Goal: Transaction & Acquisition: Purchase product/service

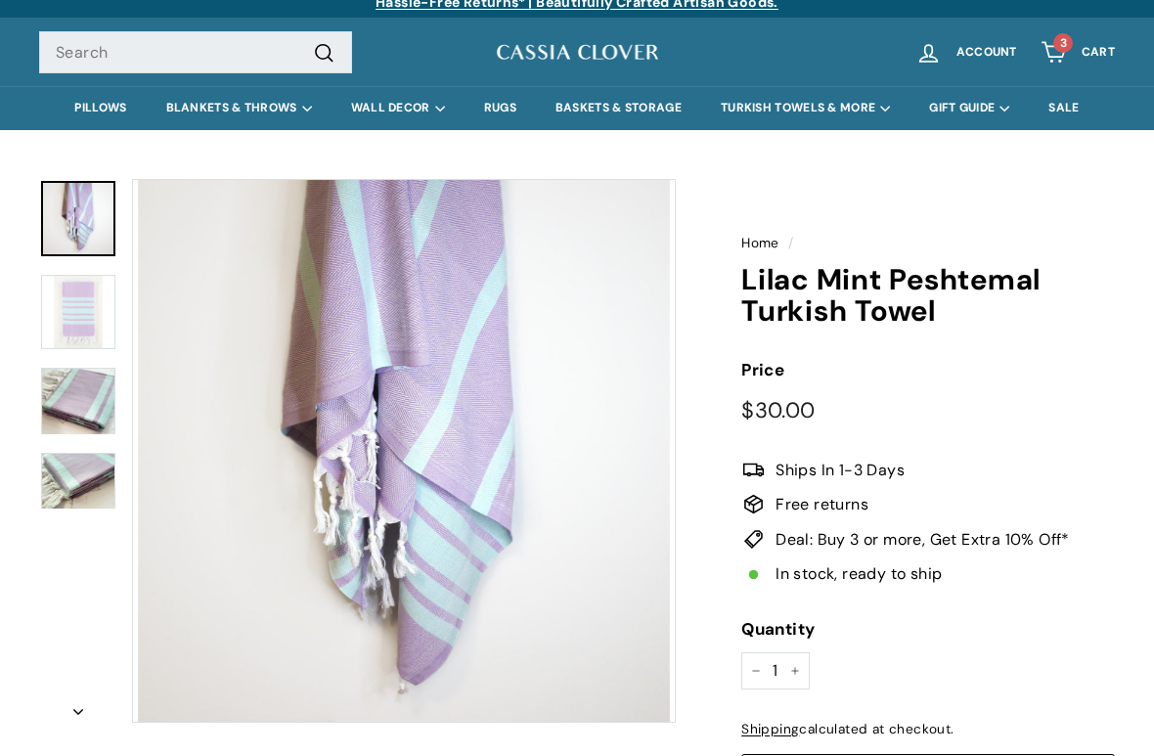
scroll to position [16, 0]
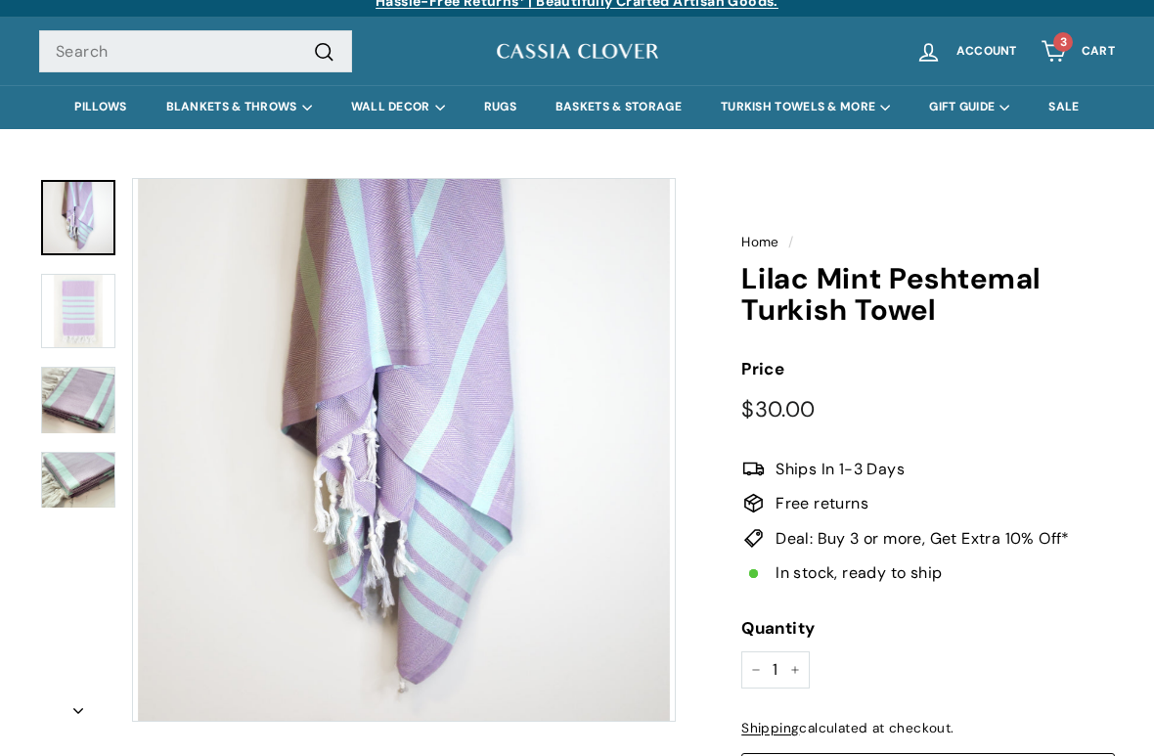
click at [1055, 49] on icon "Cart" at bounding box center [1053, 51] width 26 height 26
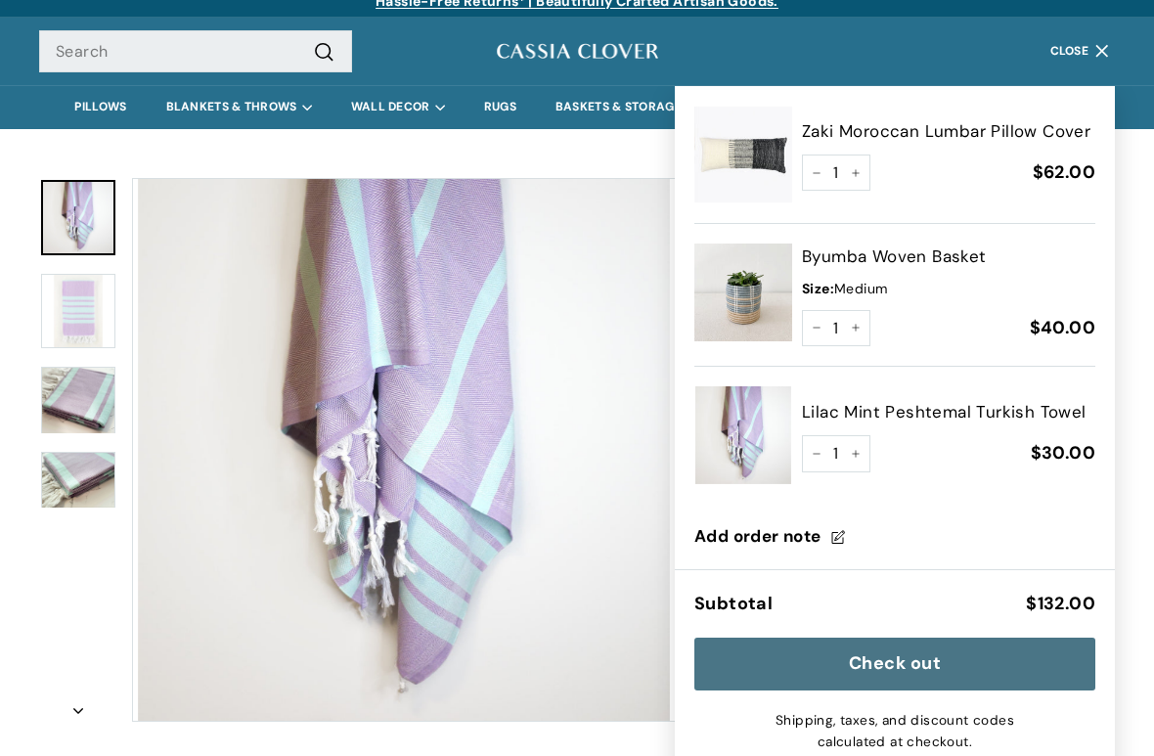
click at [642, 478] on button "Zoom" at bounding box center [404, 450] width 542 height 542
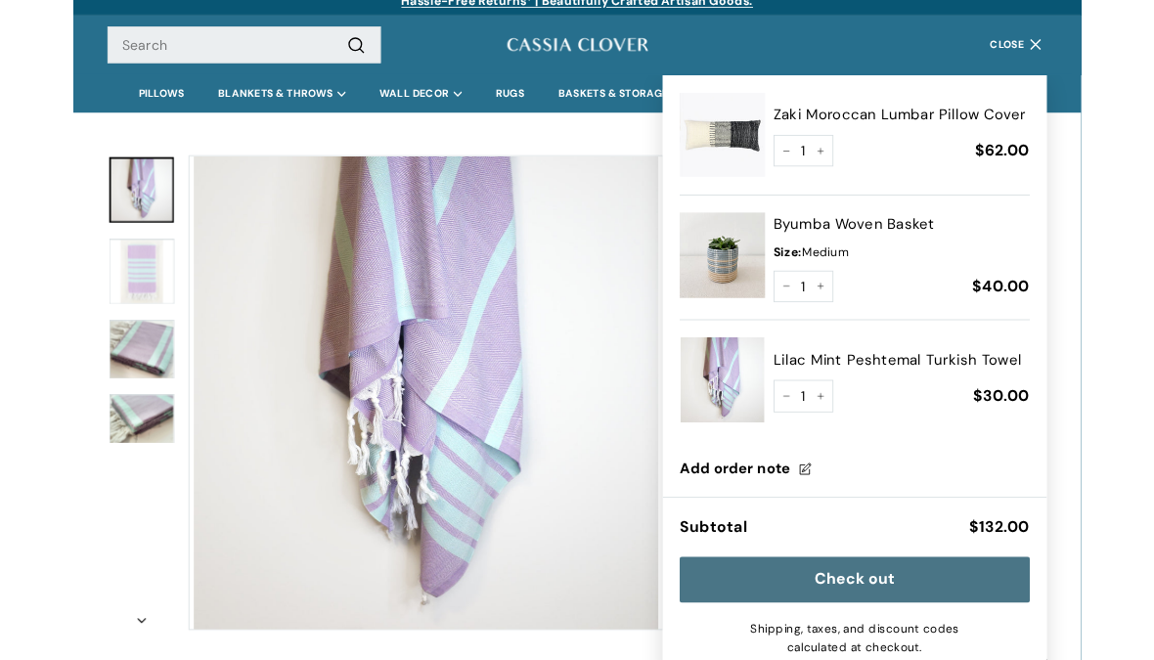
scroll to position [0, 0]
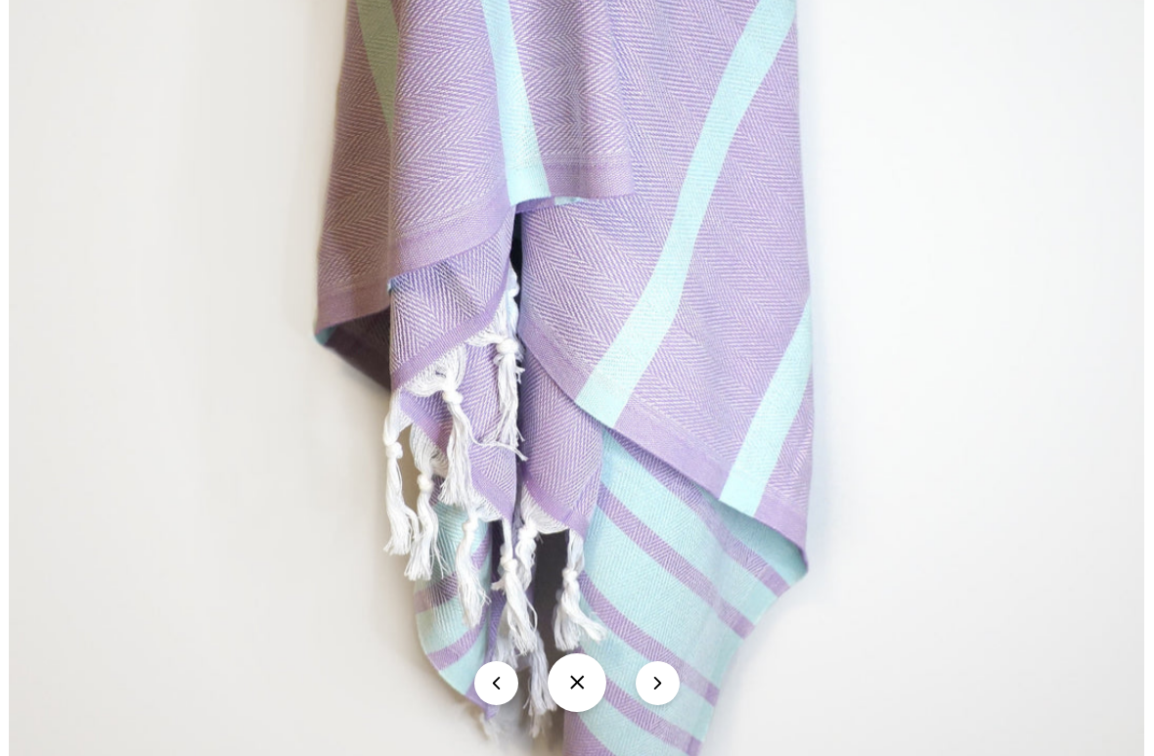
click at [77, 30] on img at bounding box center [576, 379] width 1135 height 1158
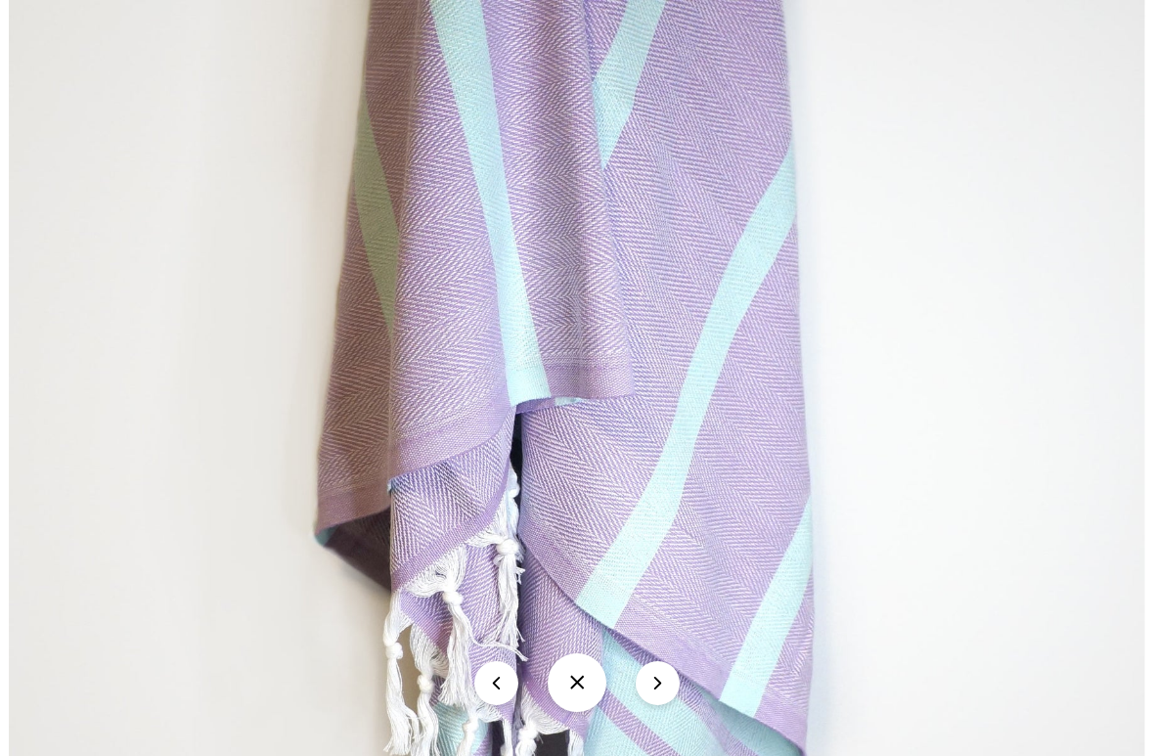
click at [507, 659] on button at bounding box center [496, 683] width 44 height 44
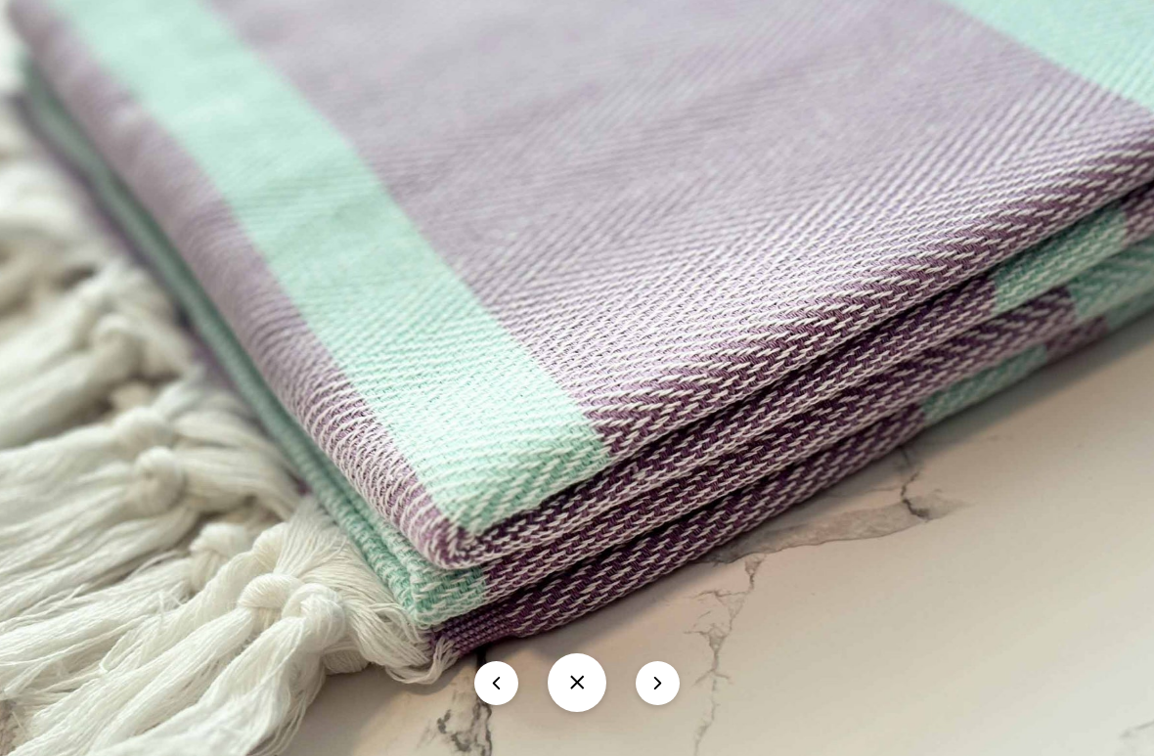
click at [660, 659] on button "icon-chevron" at bounding box center [658, 683] width 44 height 44
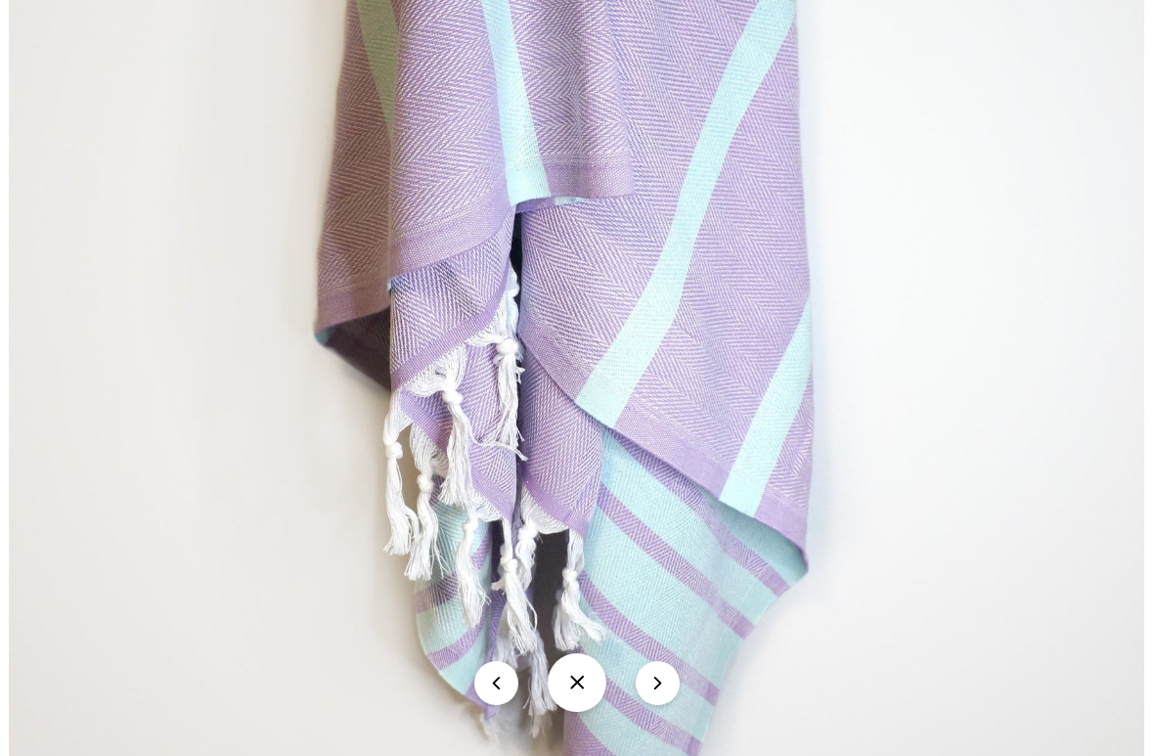
click at [497, 659] on button at bounding box center [496, 683] width 44 height 44
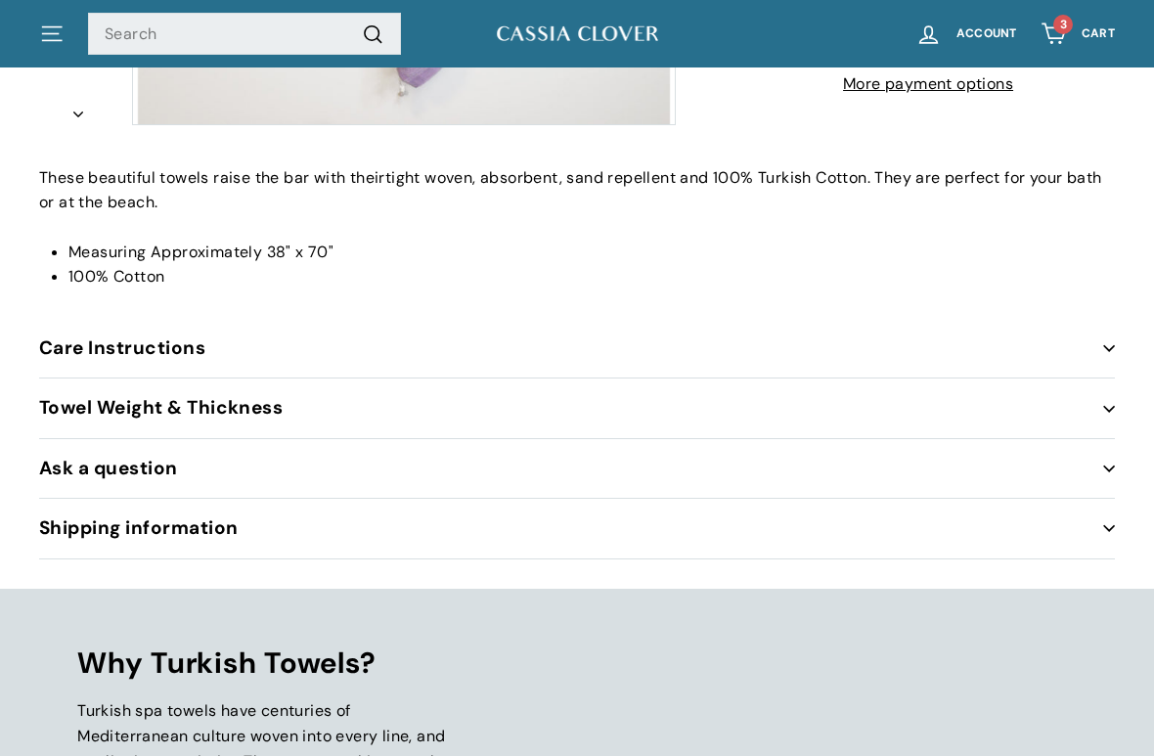
scroll to position [811, 0]
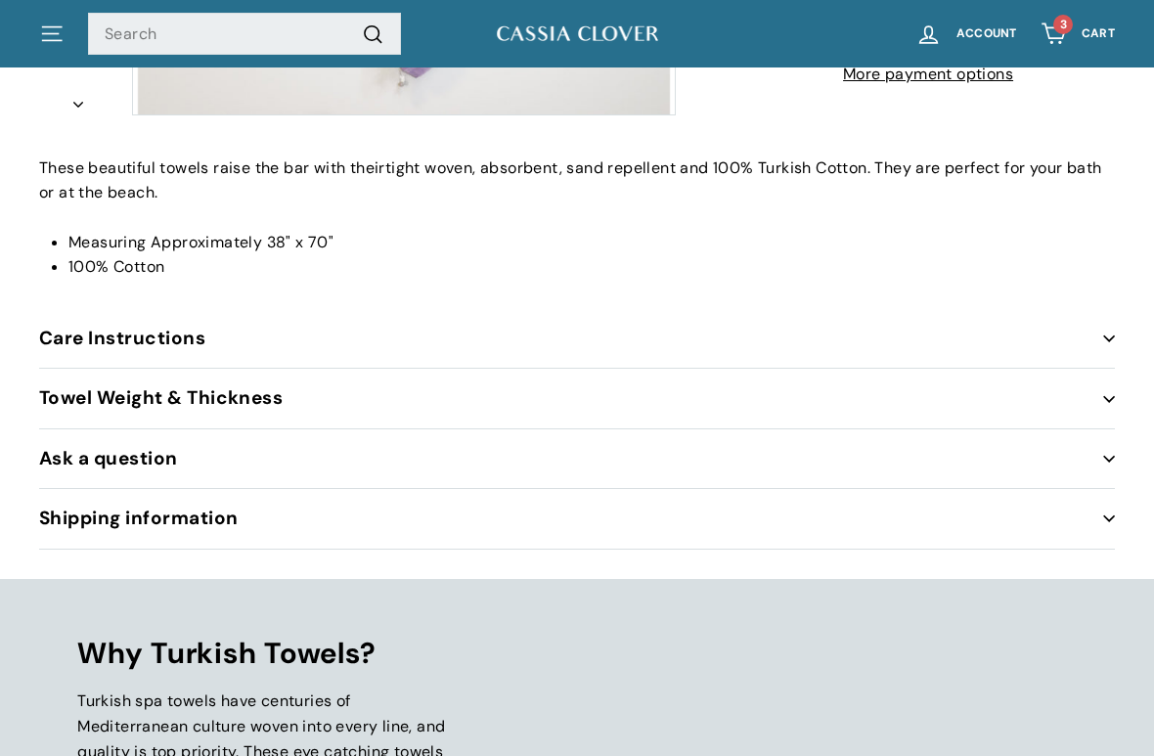
click at [281, 408] on button "Towel Weight & Thickness" at bounding box center [577, 399] width 1076 height 60
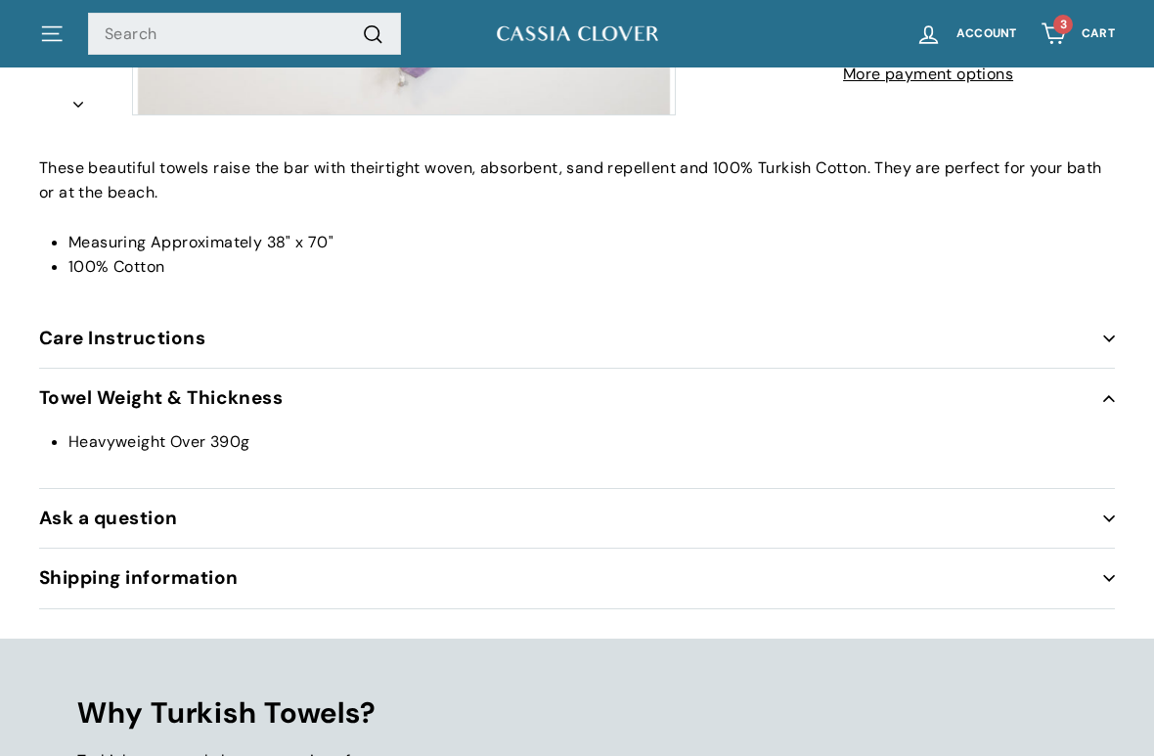
click at [206, 351] on button "Care Instructions" at bounding box center [577, 339] width 1076 height 60
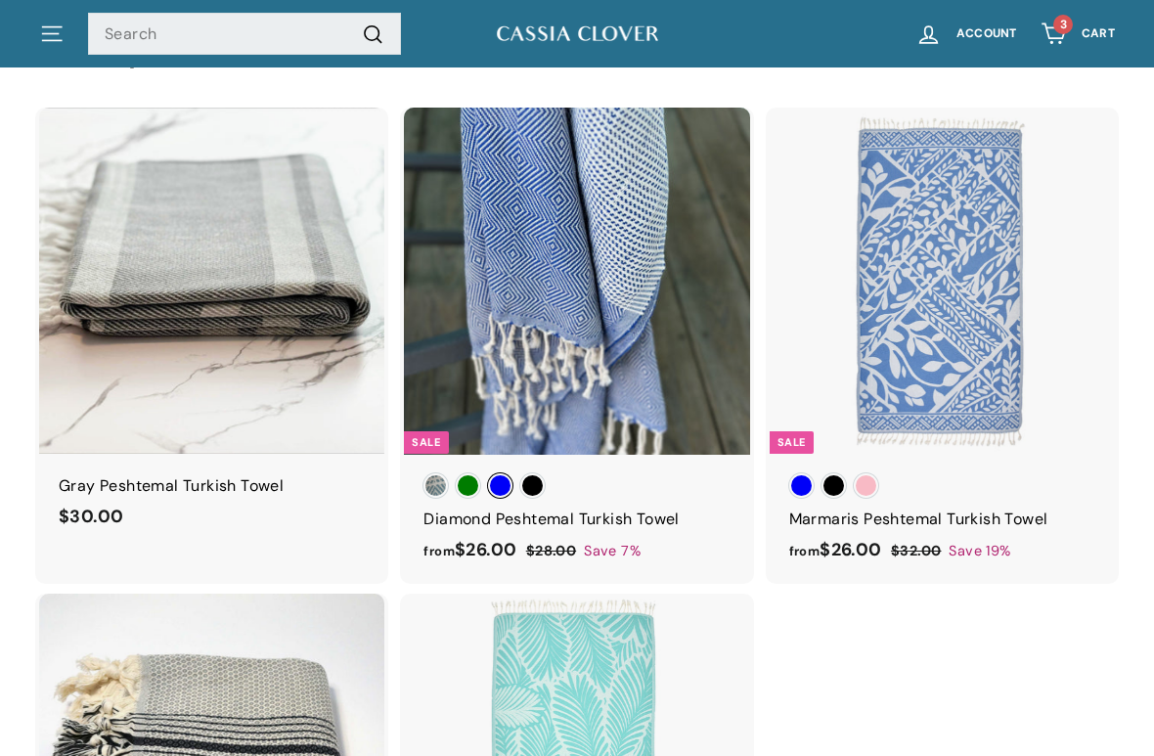
scroll to position [2972, 0]
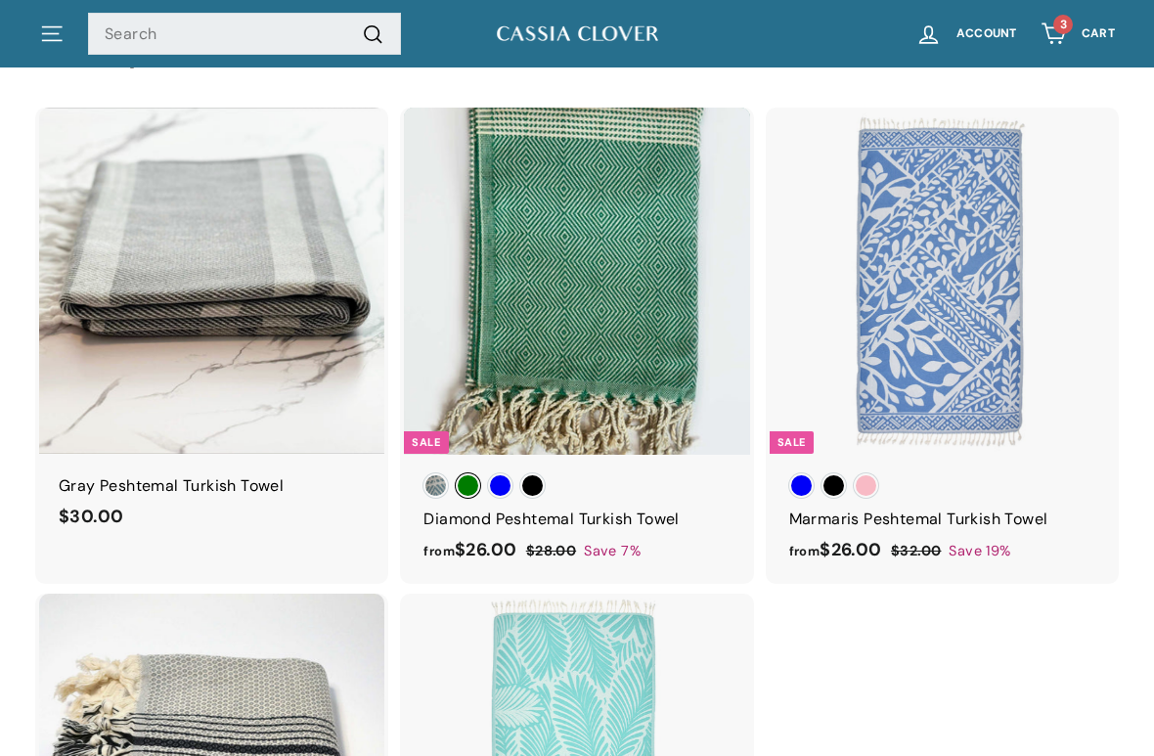
click at [470, 477] on span "Emerald Green" at bounding box center [468, 485] width 24 height 24
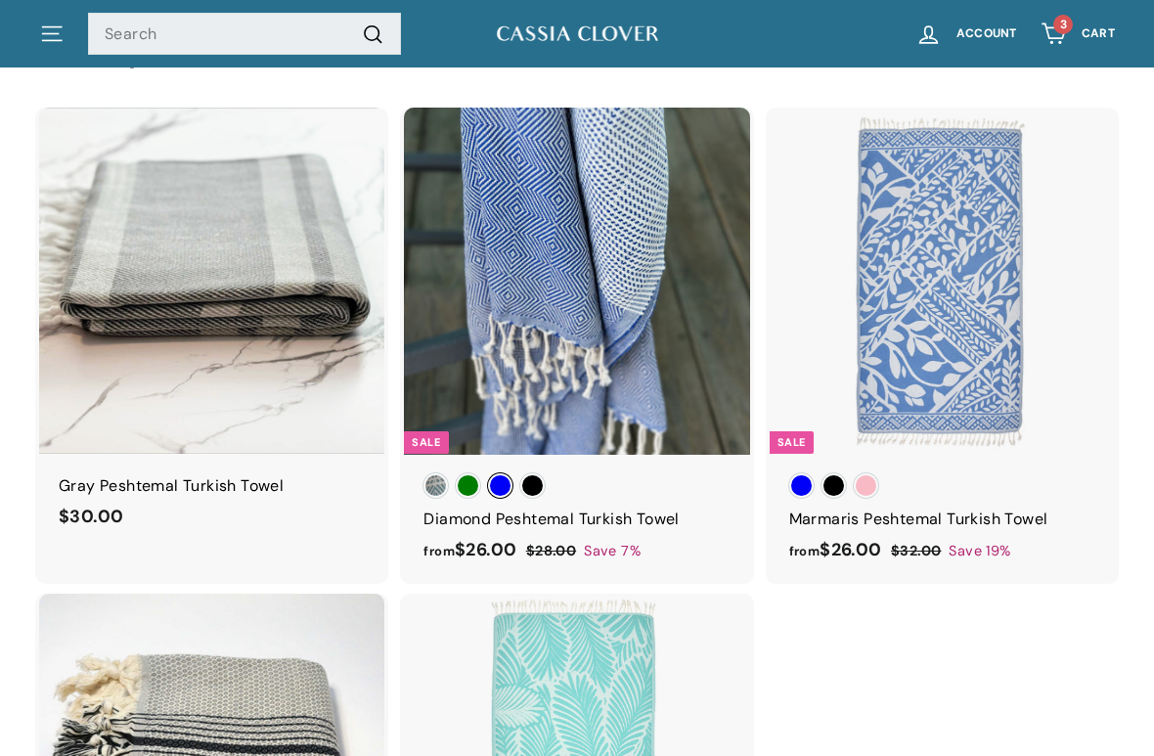
click at [507, 476] on span "Dark Blue" at bounding box center [500, 485] width 24 height 24
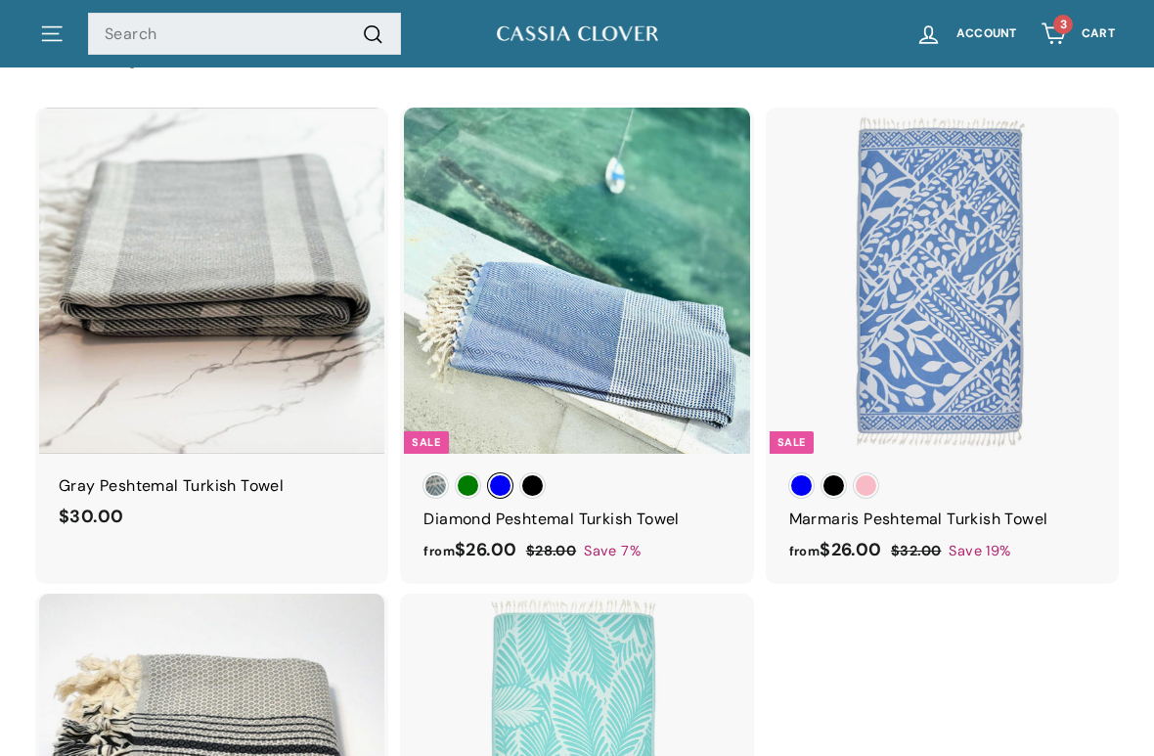
click at [613, 341] on div at bounding box center [576, 280] width 347 height 347
click at [671, 346] on div at bounding box center [576, 280] width 347 height 347
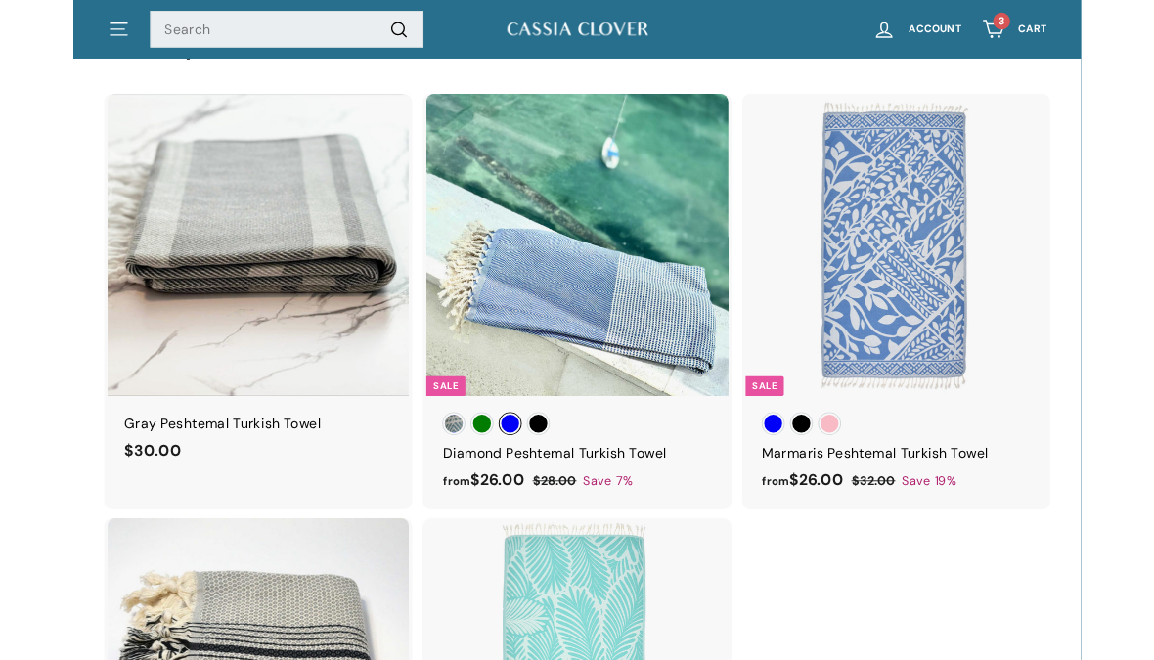
scroll to position [2971, 0]
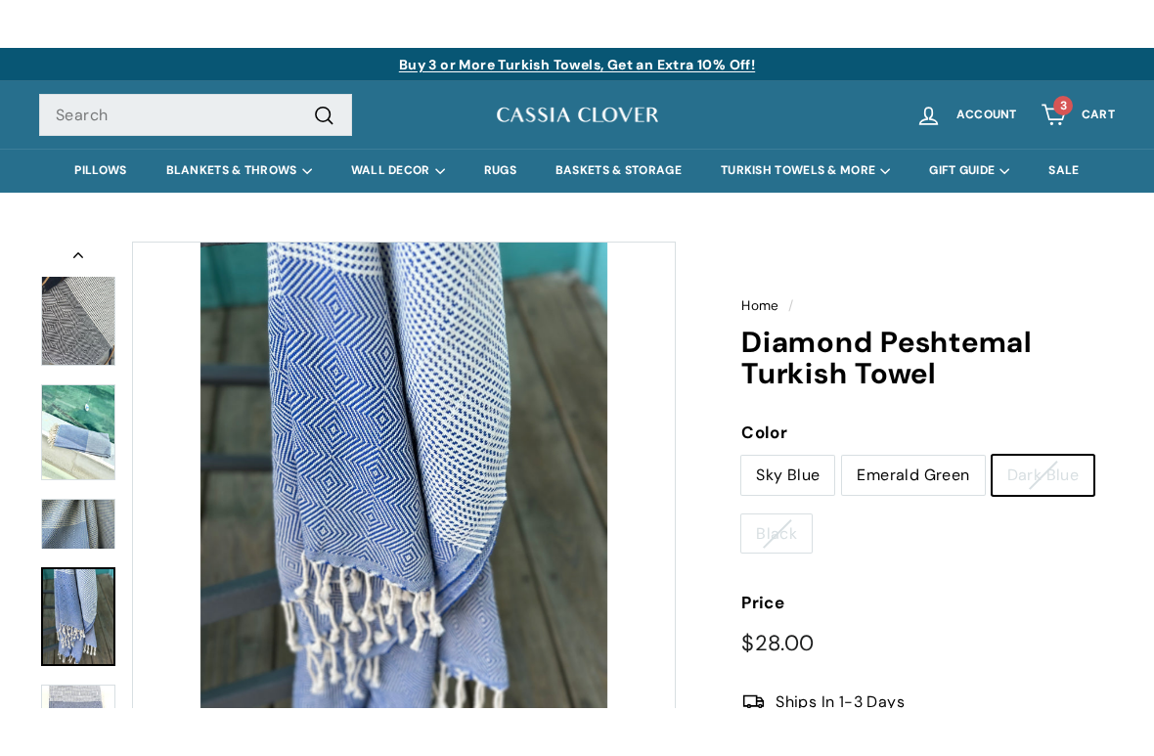
scroll to position [920, 0]
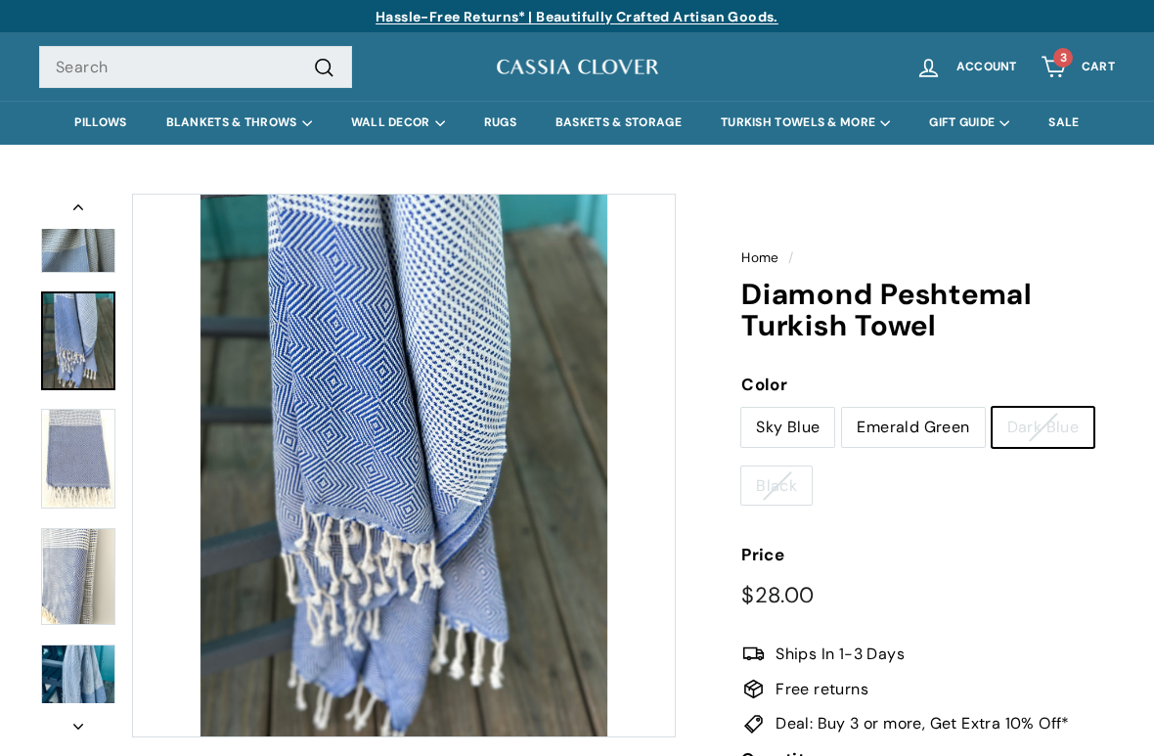
click at [82, 200] on button "Previous" at bounding box center [78, 211] width 78 height 35
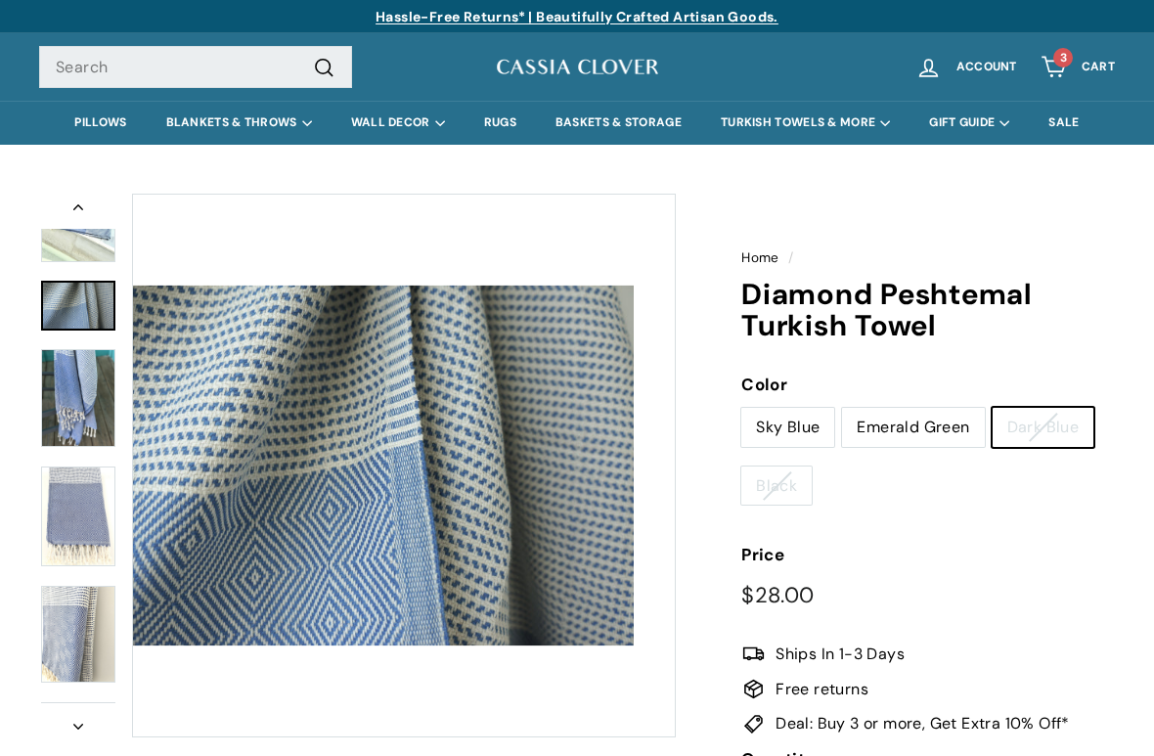
scroll to position [852, 0]
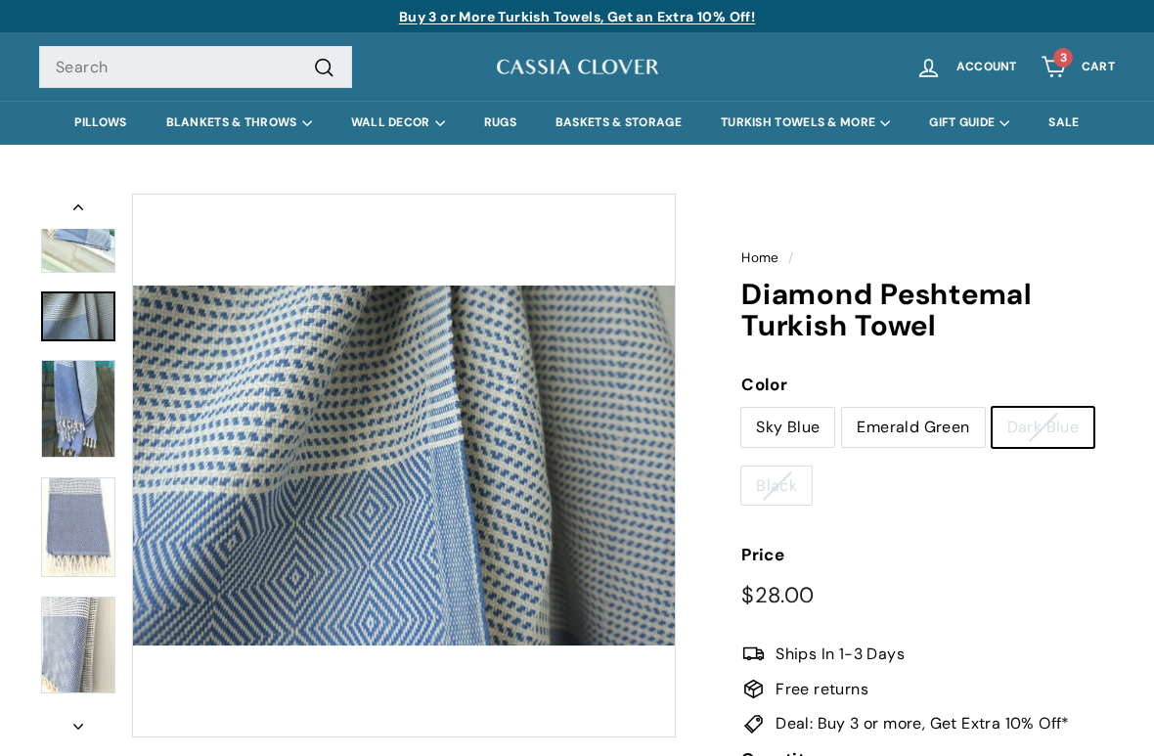
click at [81, 391] on img at bounding box center [78, 409] width 74 height 99
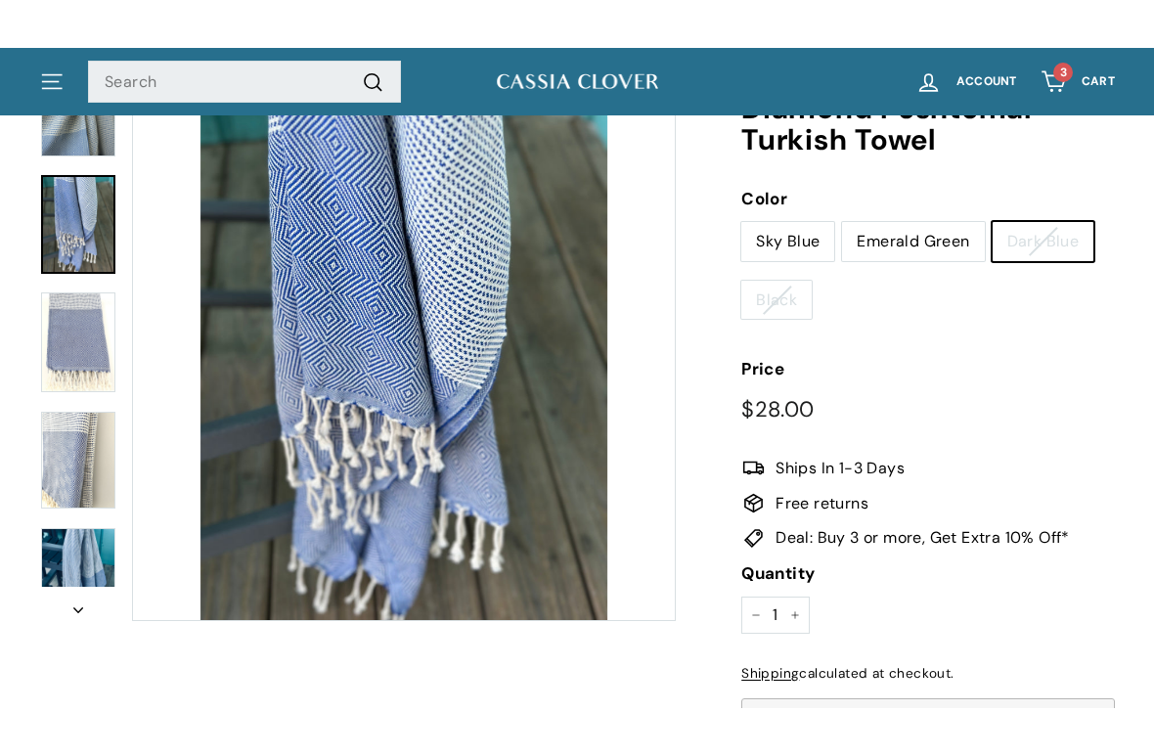
scroll to position [242, 0]
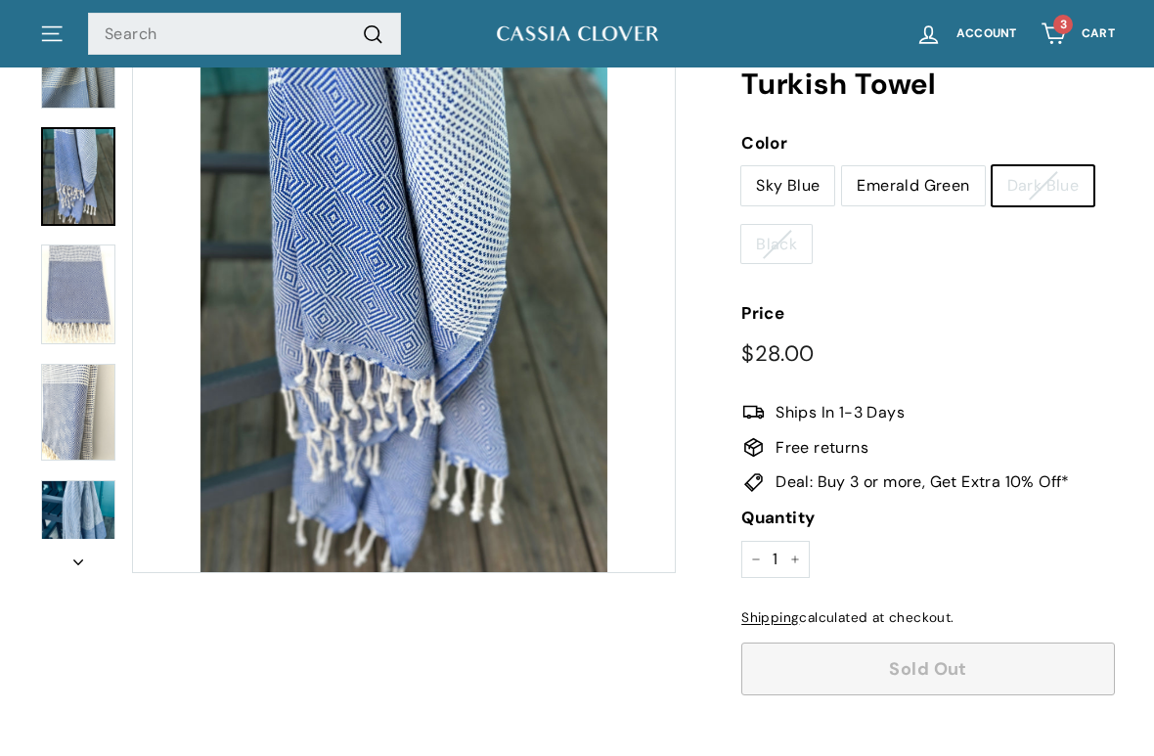
click at [910, 195] on label "Emerald Green" at bounding box center [913, 185] width 142 height 39
click at [842, 166] on input "Emerald Green" at bounding box center [841, 165] width 1 height 1
radio input "true"
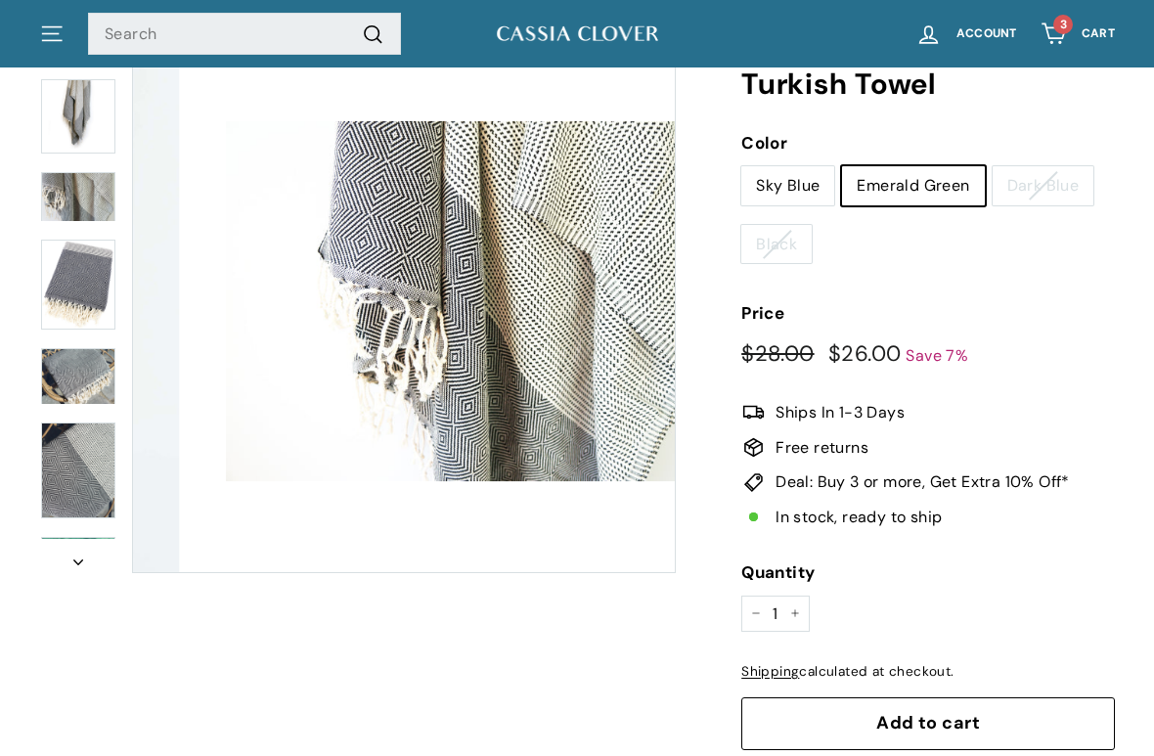
scroll to position [104, 0]
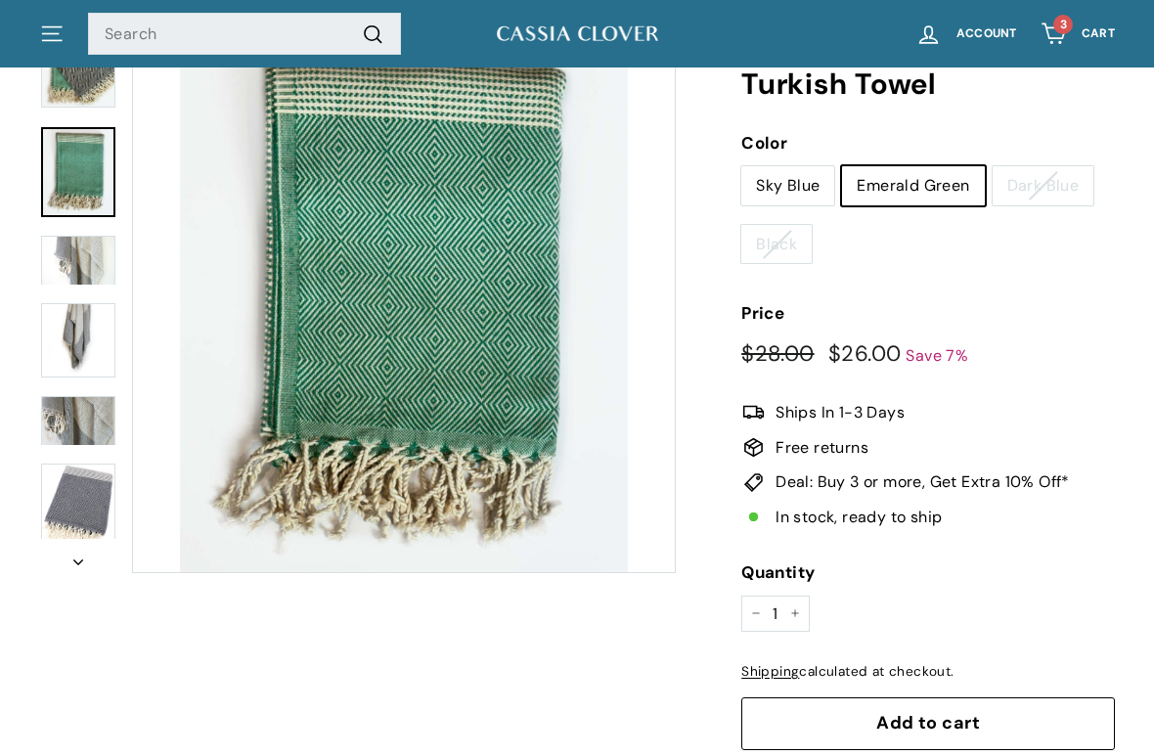
click at [789, 194] on label "Sky Blue" at bounding box center [787, 185] width 93 height 39
click at [741, 166] on input "Sky Blue" at bounding box center [740, 165] width 1 height 1
radio input "true"
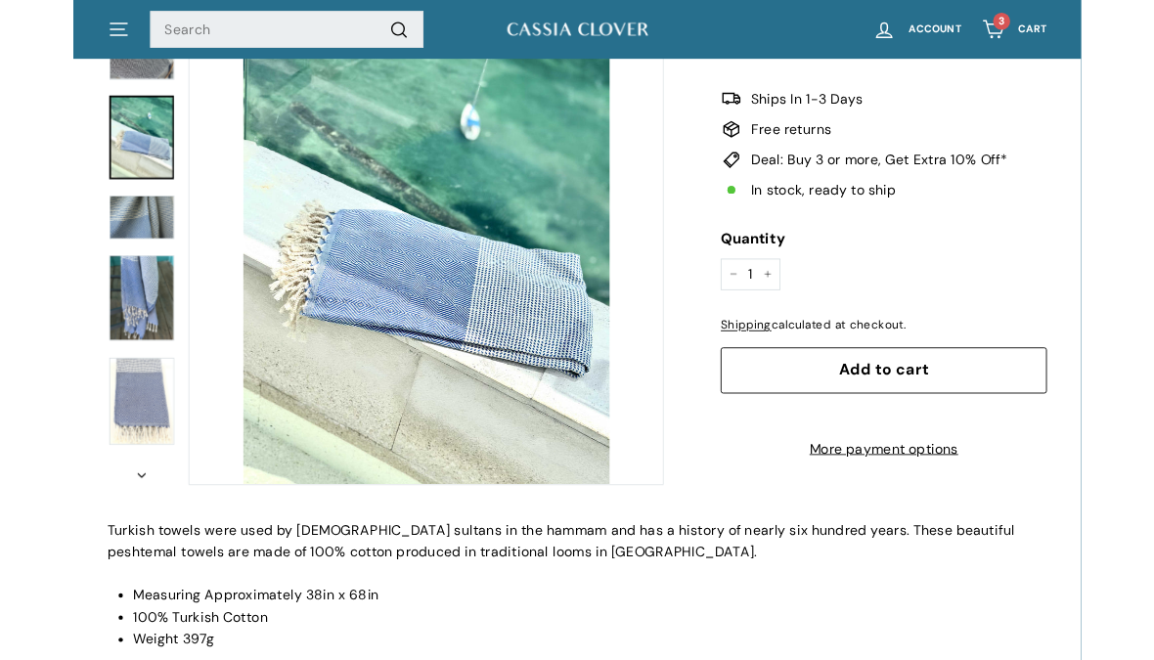
scroll to position [539, 0]
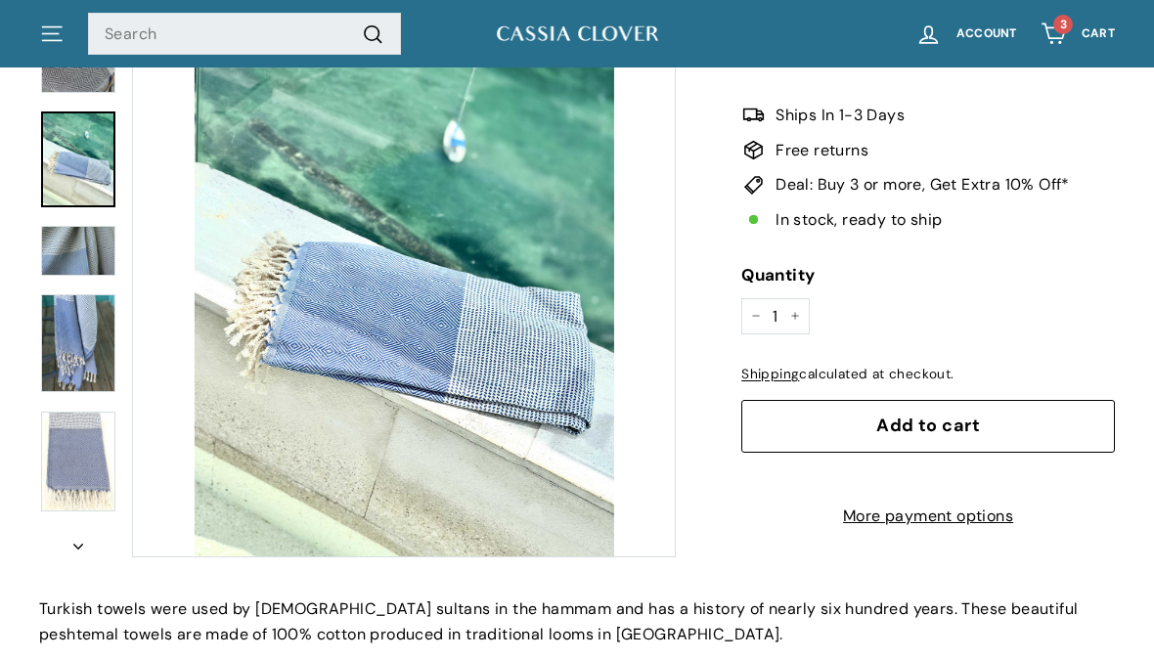
click at [959, 430] on button "Add to cart" at bounding box center [928, 426] width 374 height 53
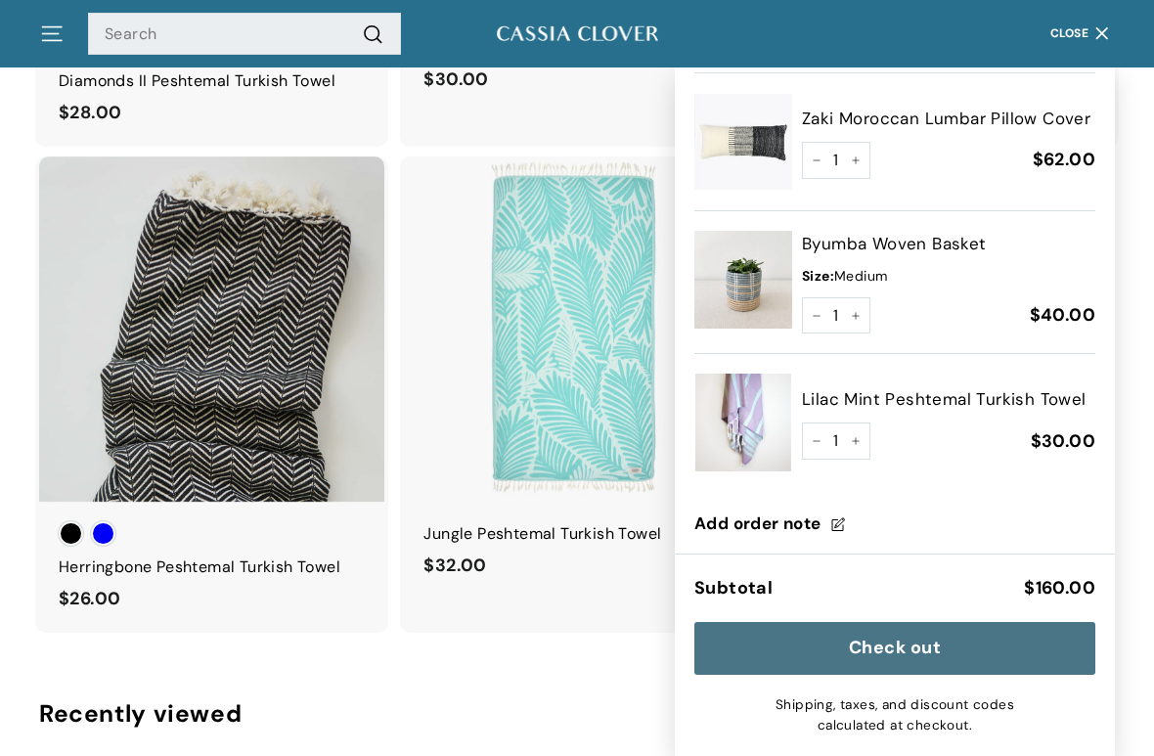
scroll to position [3242, 0]
click at [586, 521] on div "Jungle Peshtemal Turkish Towel" at bounding box center [576, 533] width 306 height 25
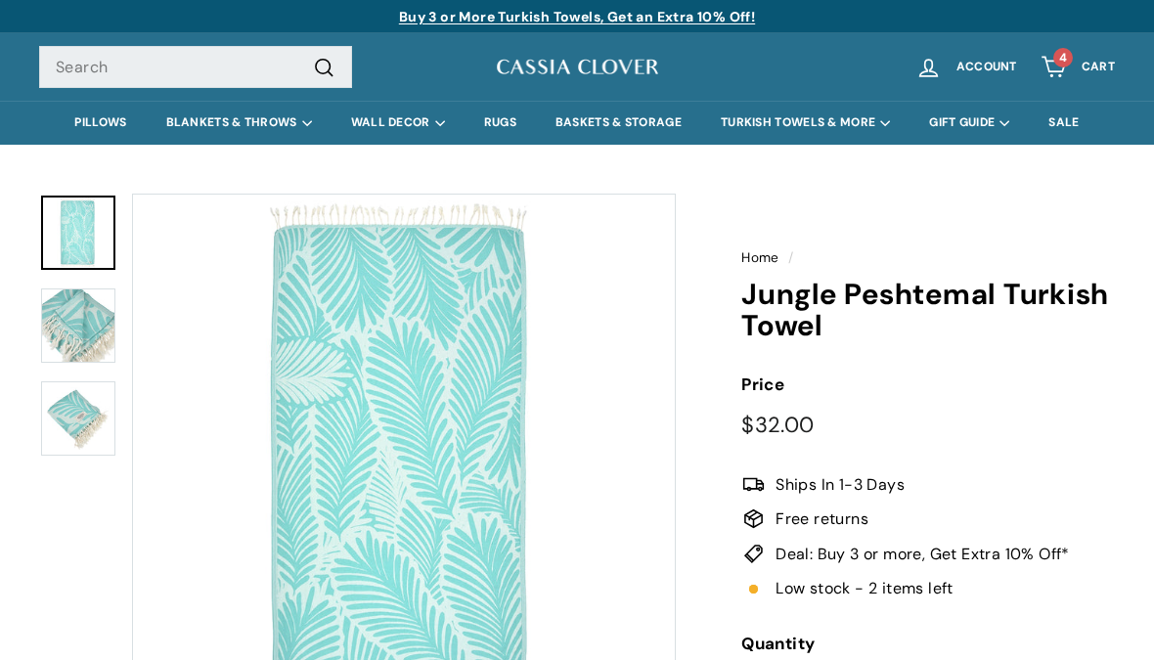
click at [82, 316] on img at bounding box center [78, 325] width 74 height 74
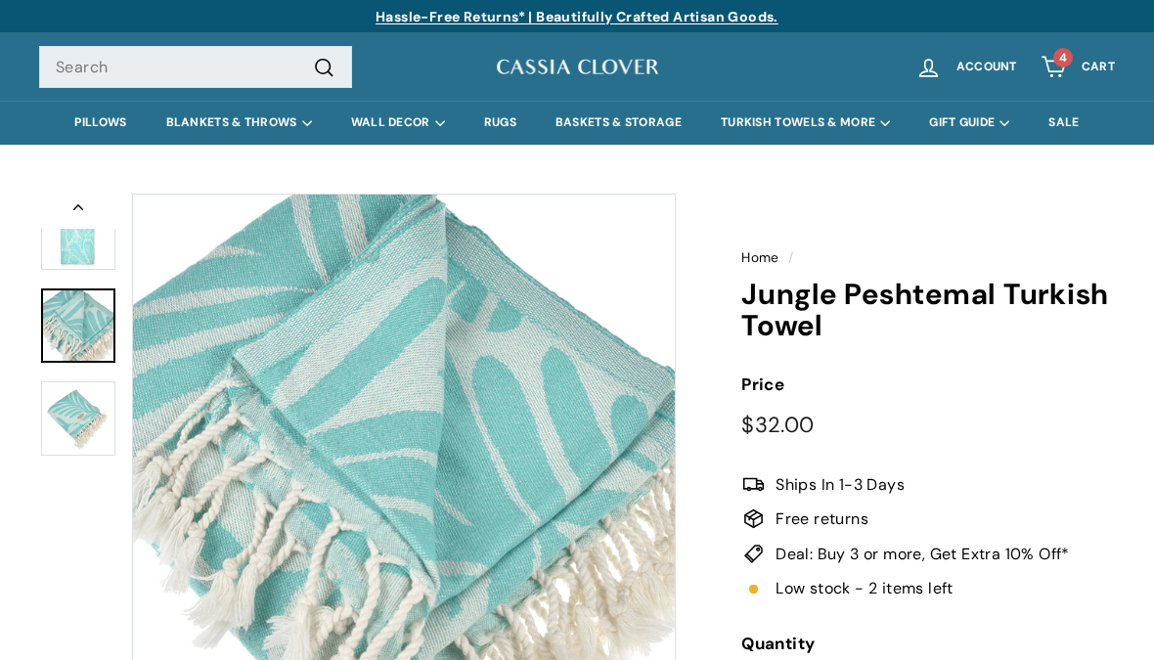
click at [81, 408] on img at bounding box center [78, 418] width 74 height 74
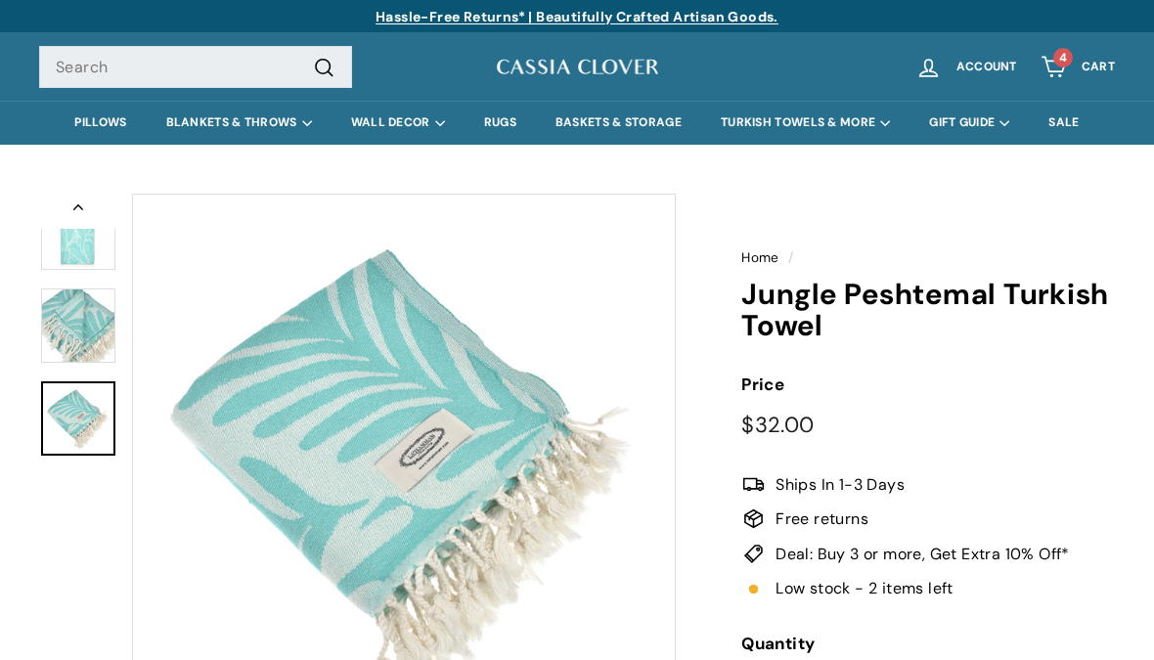
click at [79, 211] on button "Previous" at bounding box center [78, 211] width 78 height 35
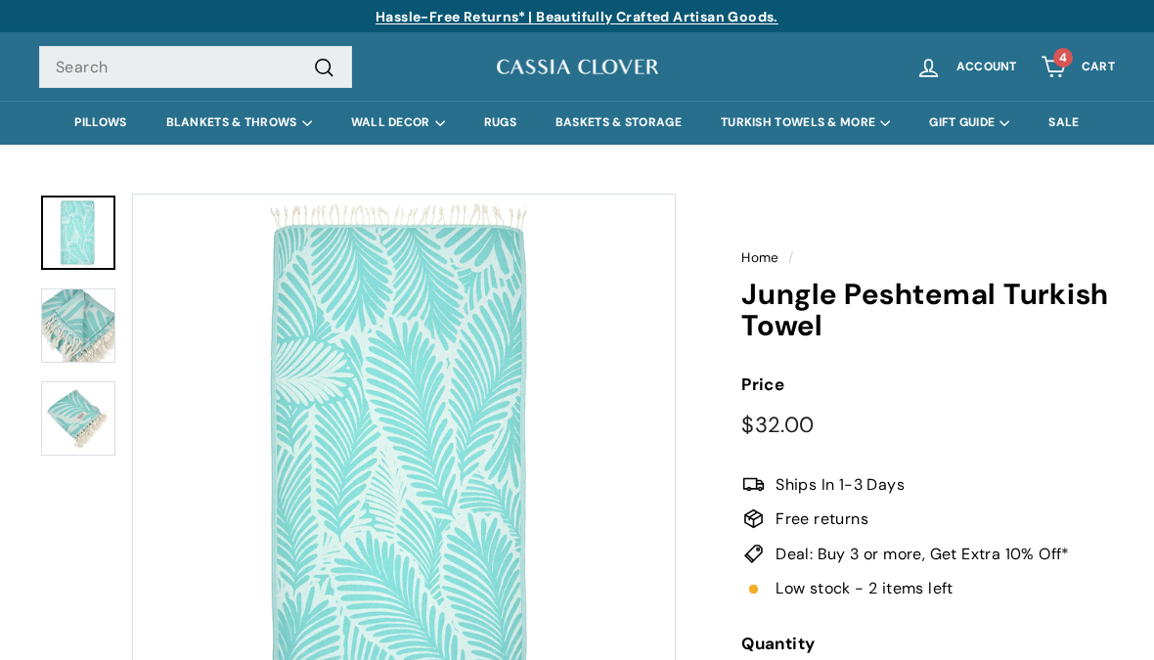
click at [103, 327] on img at bounding box center [78, 325] width 74 height 74
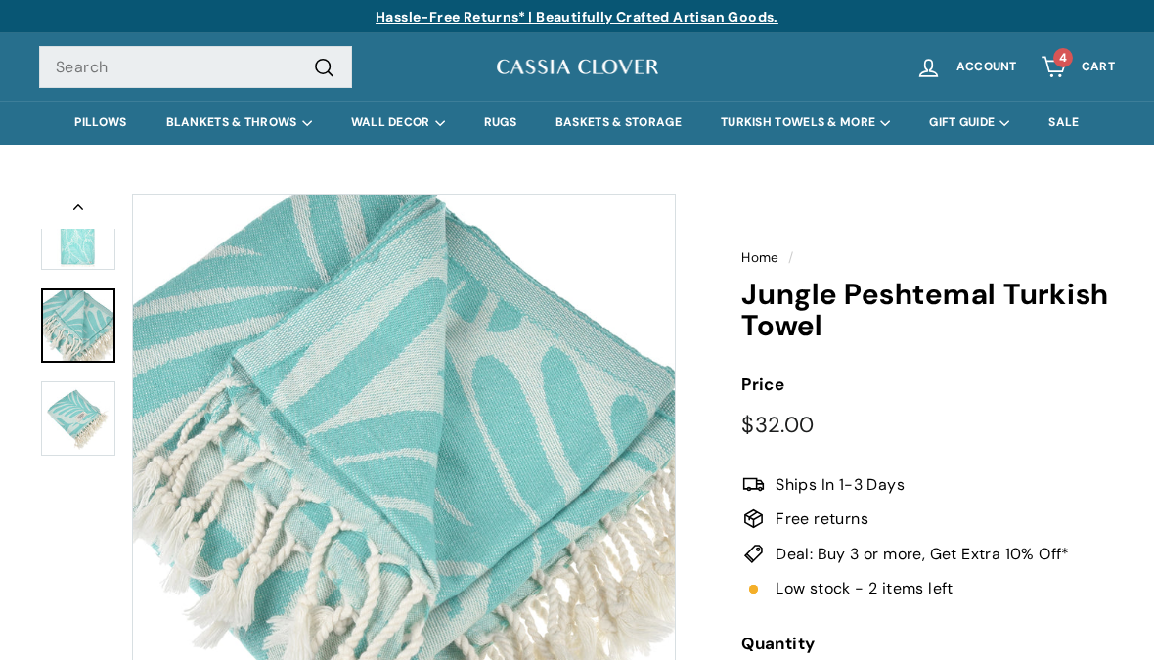
click at [86, 234] on img at bounding box center [78, 233] width 74 height 74
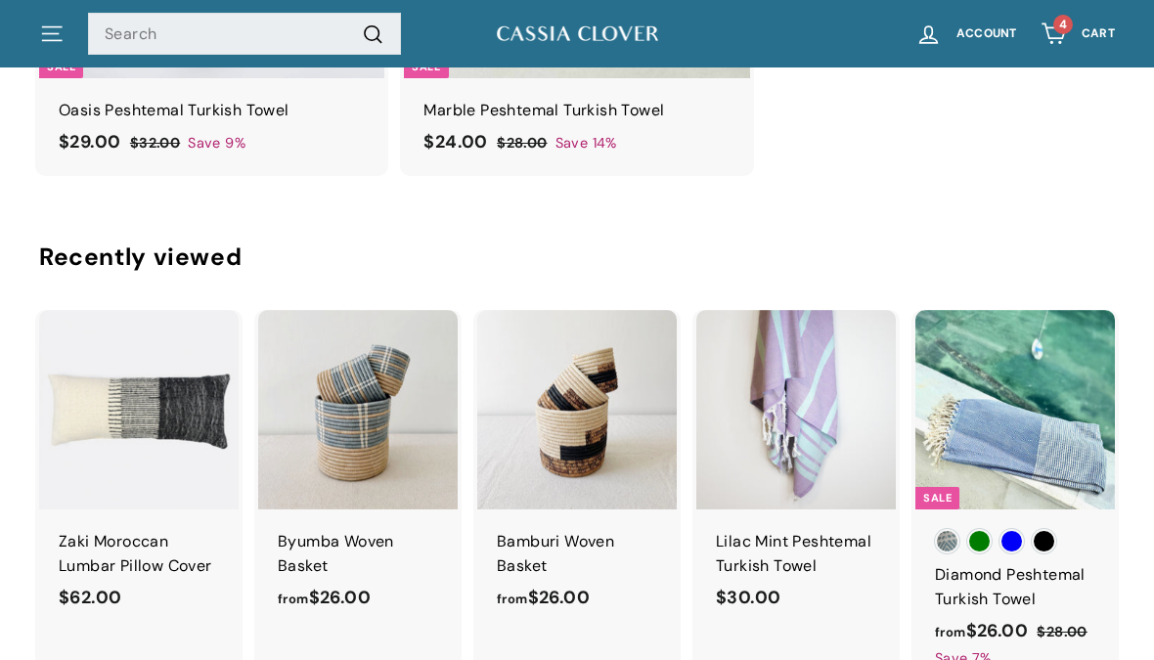
scroll to position [3417, 0]
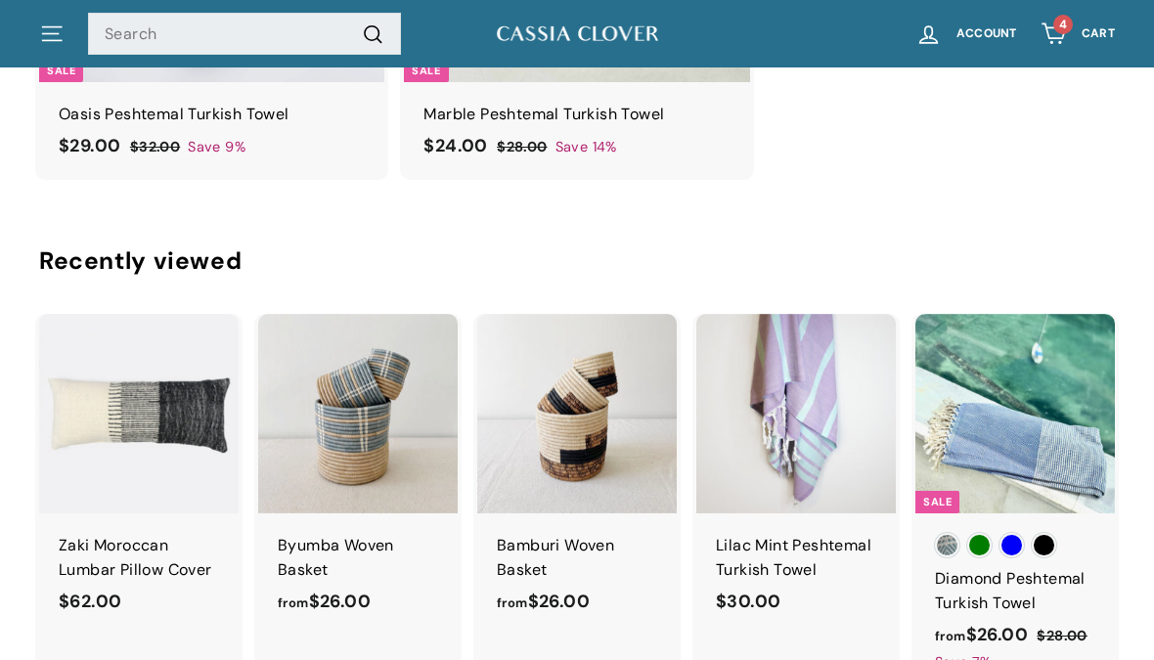
click at [1006, 571] on div "Diamond Peshtemal Turkish Towel" at bounding box center [1015, 591] width 160 height 50
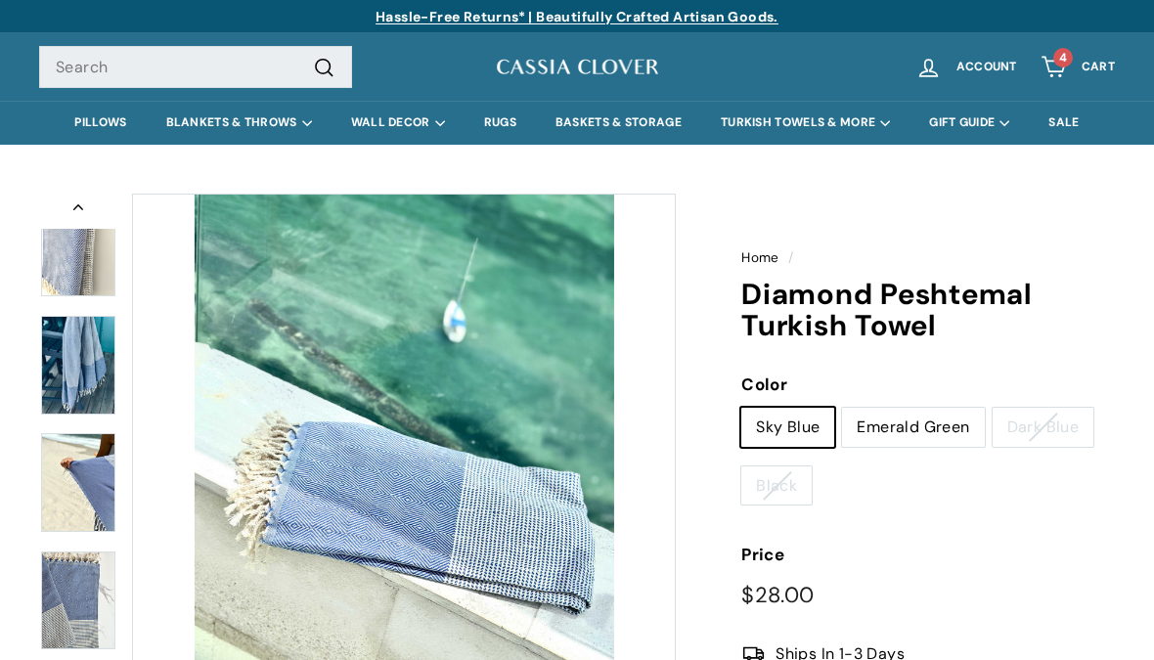
scroll to position [1249, 0]
click at [86, 353] on img at bounding box center [78, 365] width 74 height 99
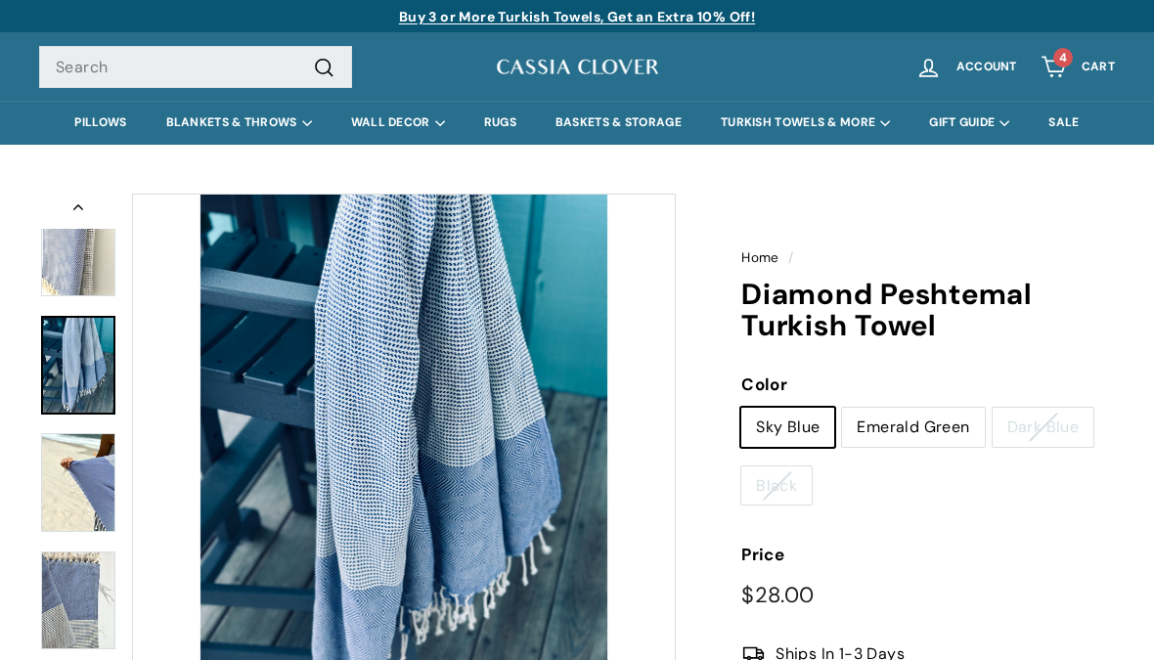
click at [92, 478] on img at bounding box center [78, 482] width 74 height 99
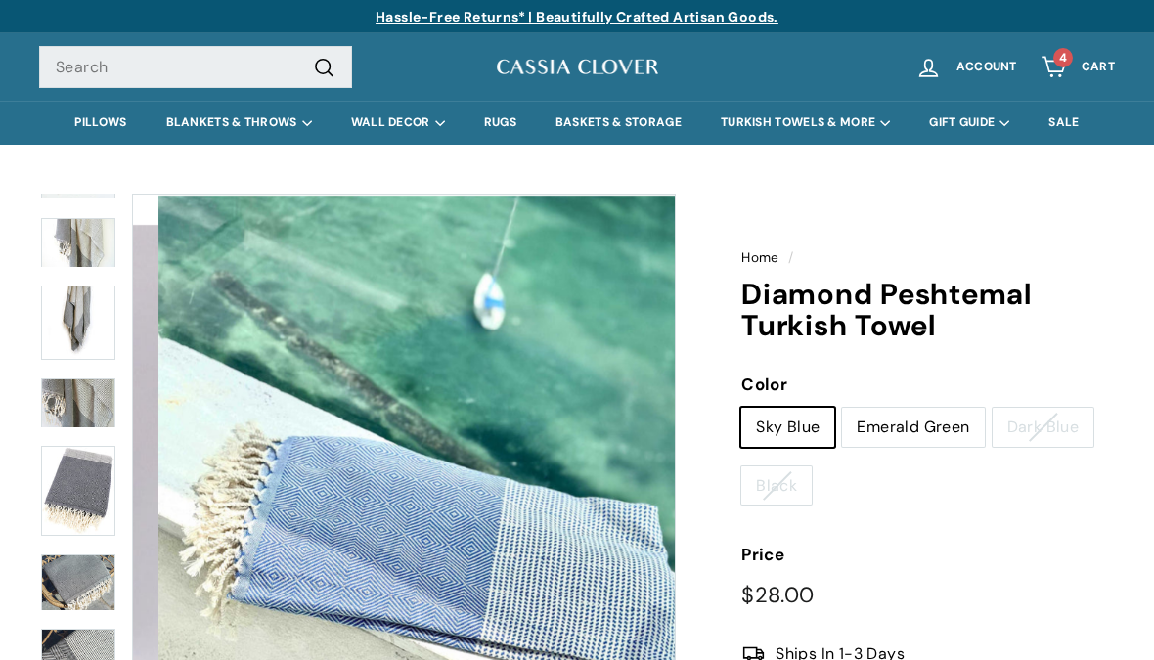
scroll to position [0, 0]
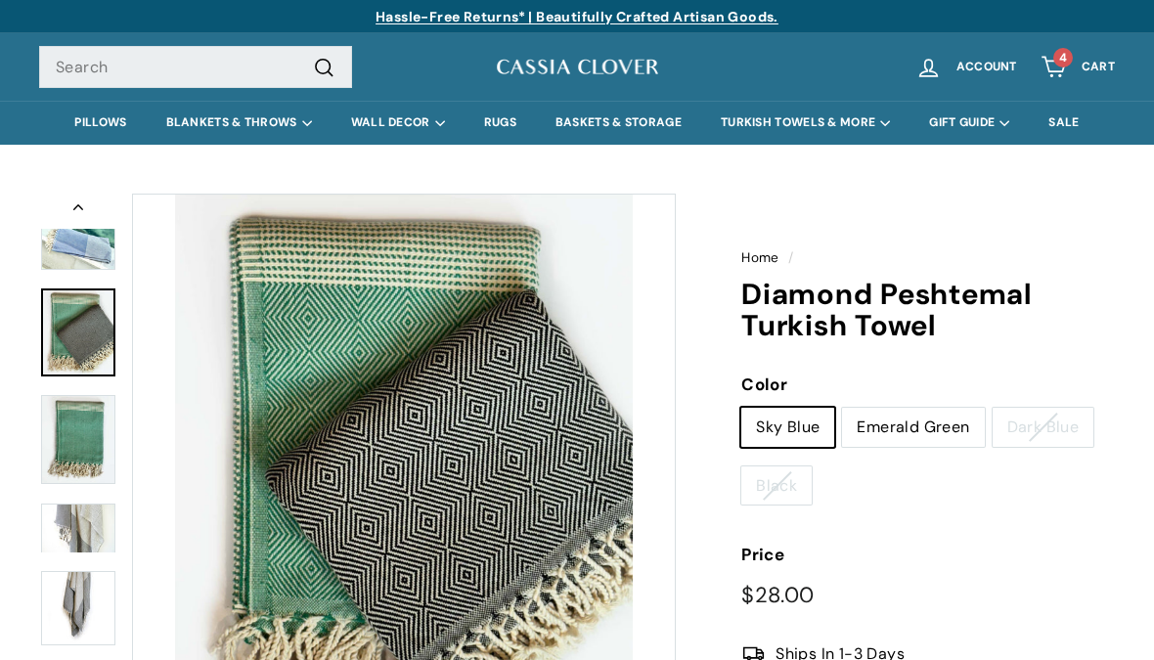
click at [908, 420] on label "Emerald Green" at bounding box center [913, 427] width 142 height 39
click at [842, 408] on input "Emerald Green" at bounding box center [841, 407] width 1 height 1
radio input "true"
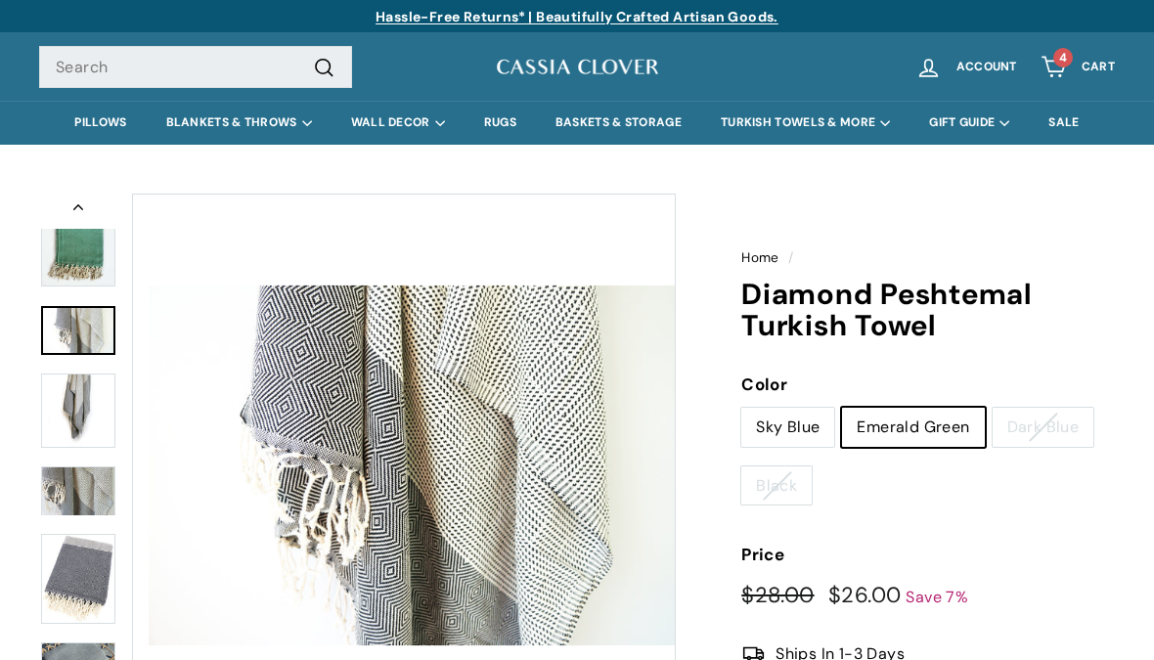
scroll to position [212, 0]
